Goal: Check status: Check status

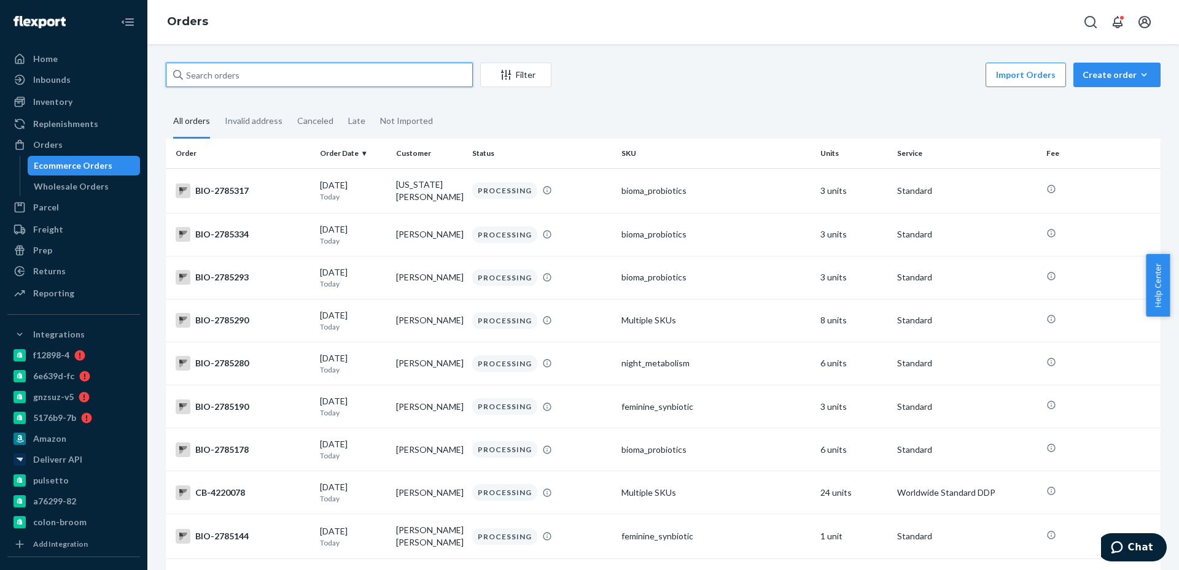
click at [237, 70] on input "text" at bounding box center [319, 75] width 307 height 25
paste input "2768069"
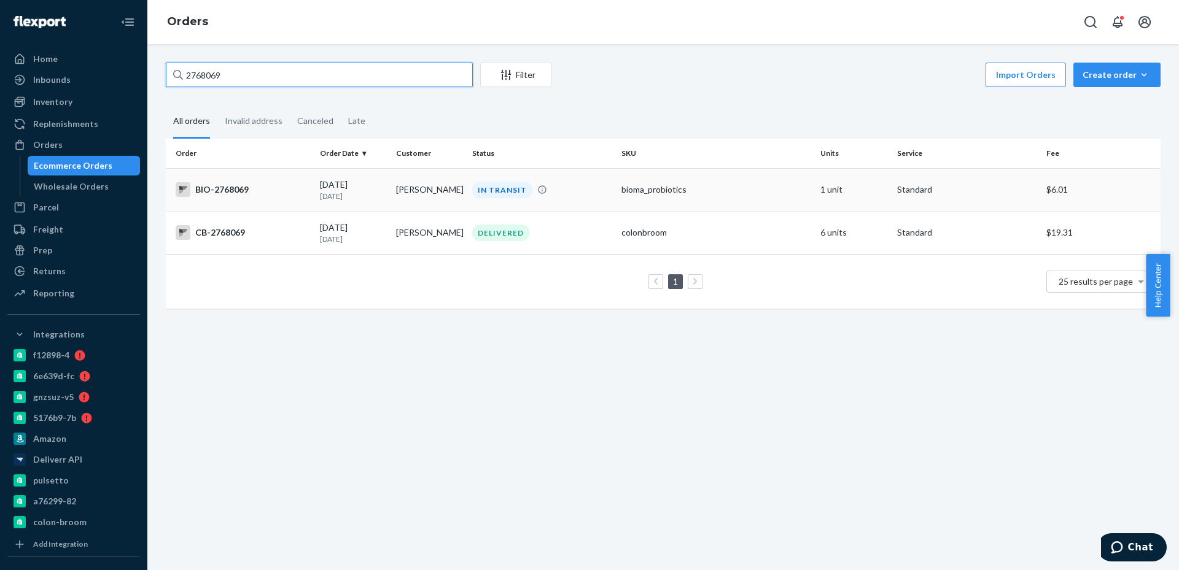
type input "2768069"
click at [399, 191] on td "[PERSON_NAME]" at bounding box center [429, 189] width 76 height 43
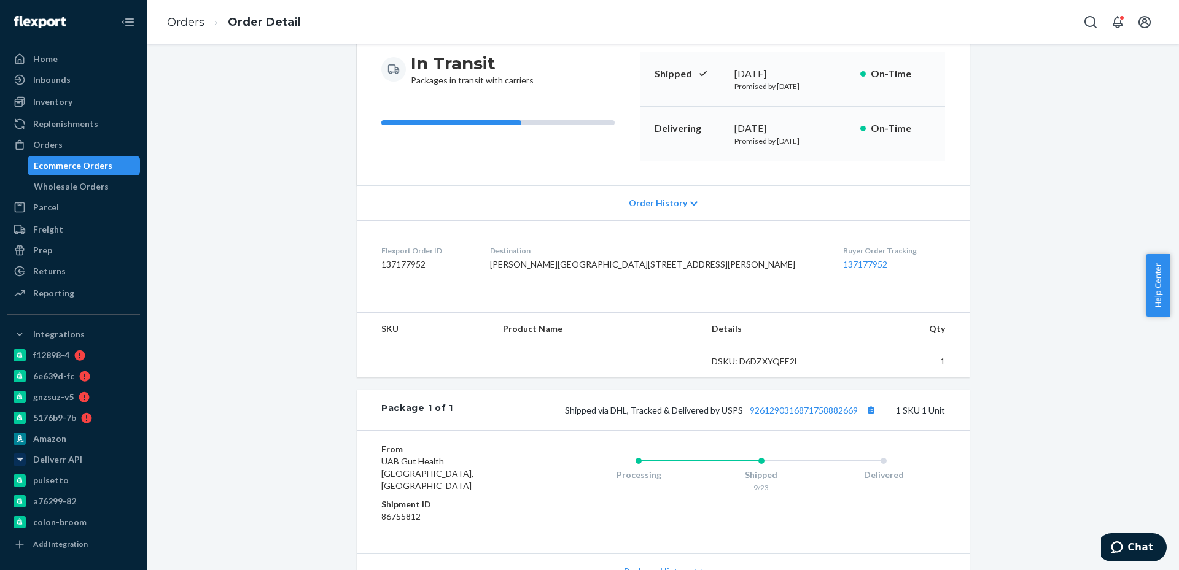
scroll to position [184, 0]
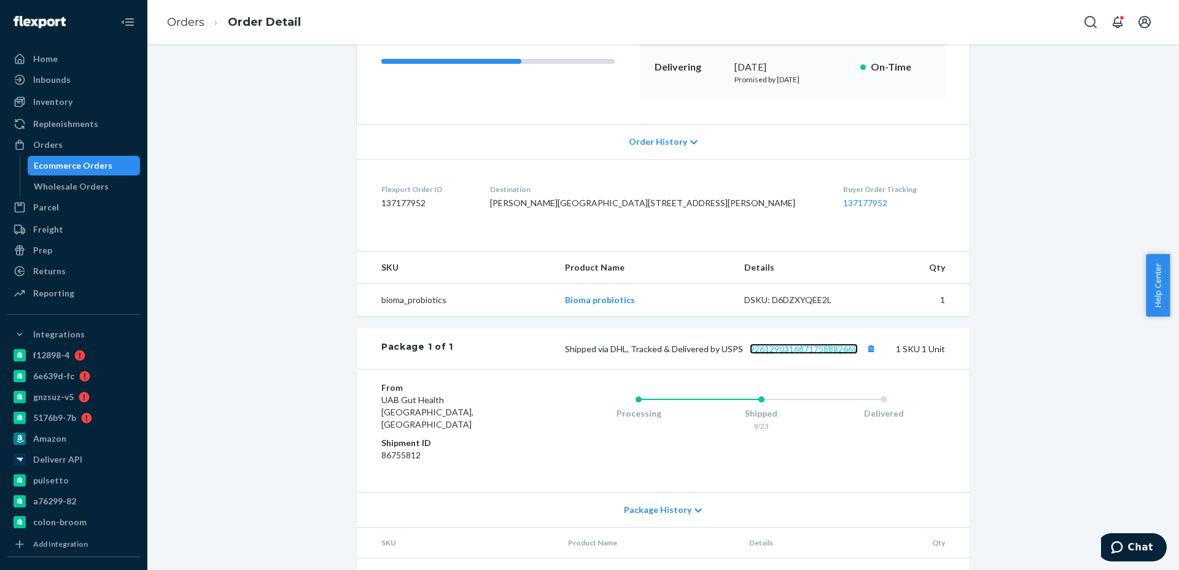
click at [807, 354] on link "9261290316871758882669" at bounding box center [804, 349] width 108 height 10
